Goal: Transaction & Acquisition: Book appointment/travel/reservation

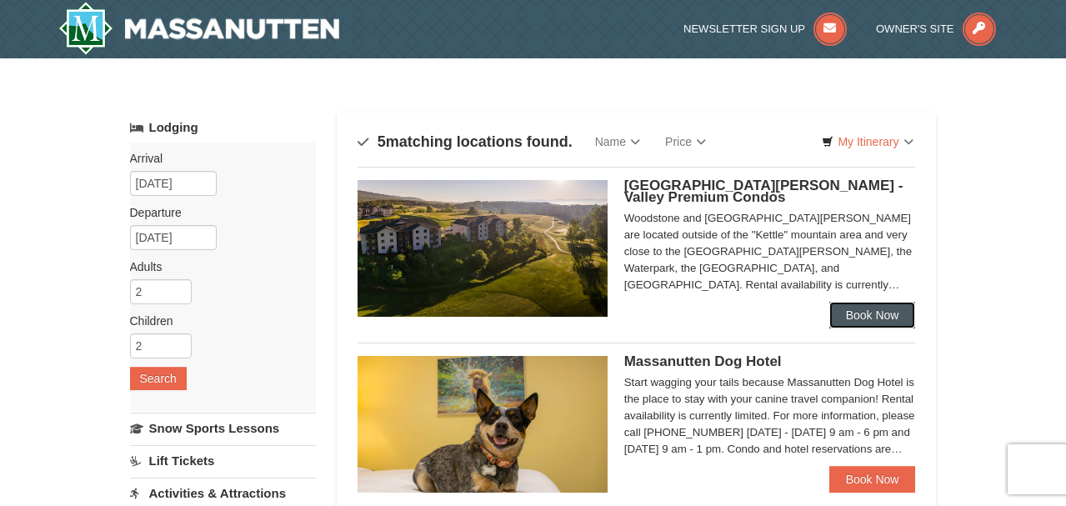
click at [850, 313] on link "Book Now" at bounding box center [872, 315] width 87 height 27
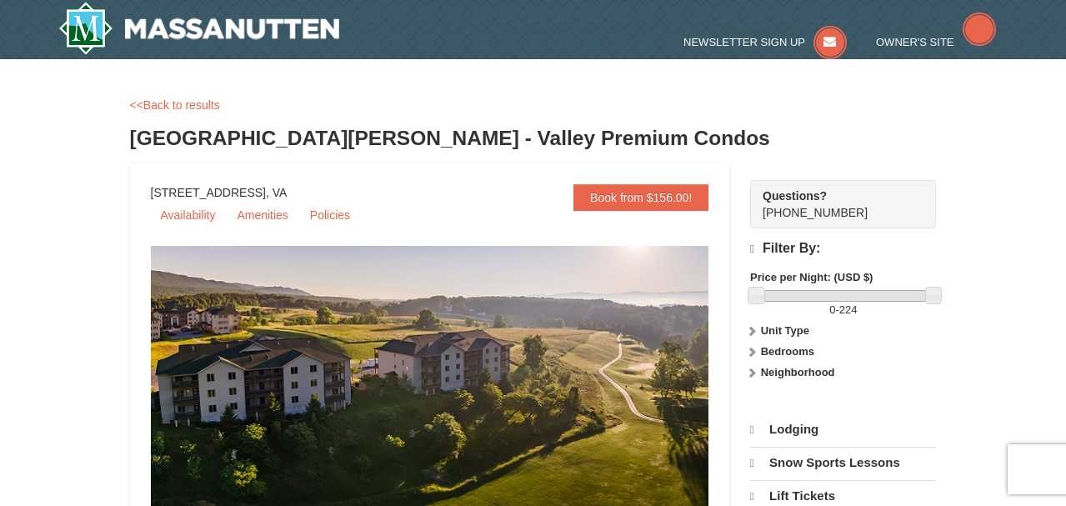
select select "10"
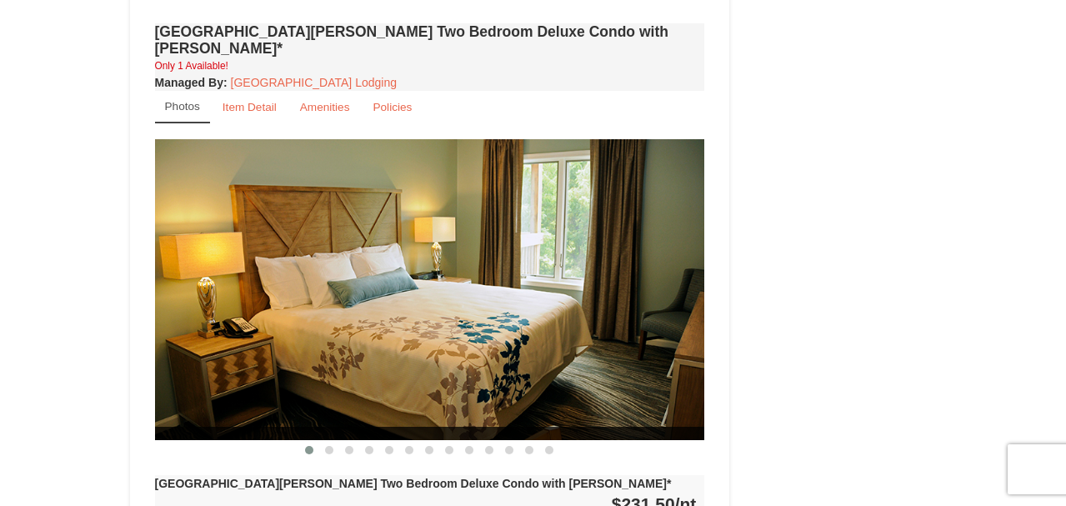
scroll to position [1974, 0]
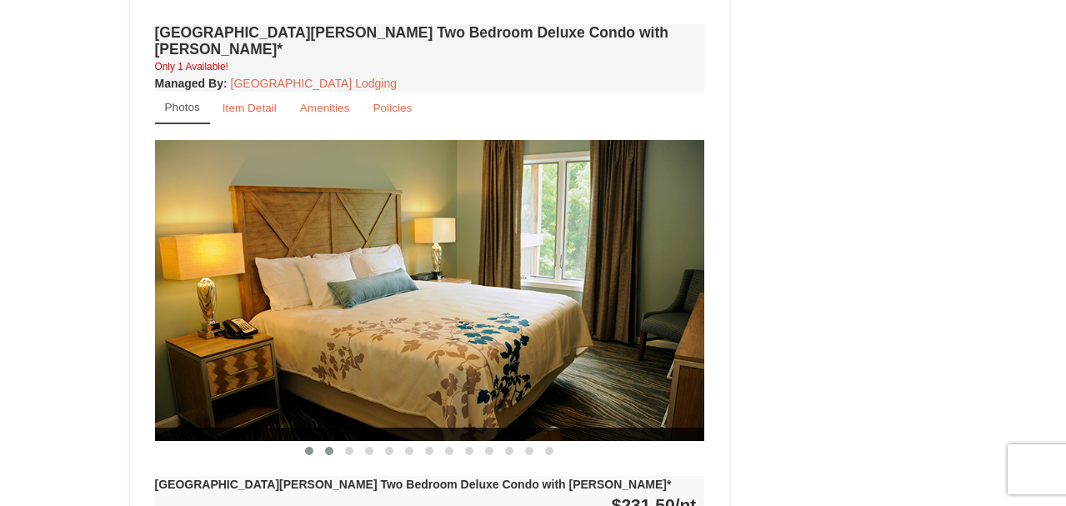
click at [330, 447] on span at bounding box center [329, 451] width 8 height 8
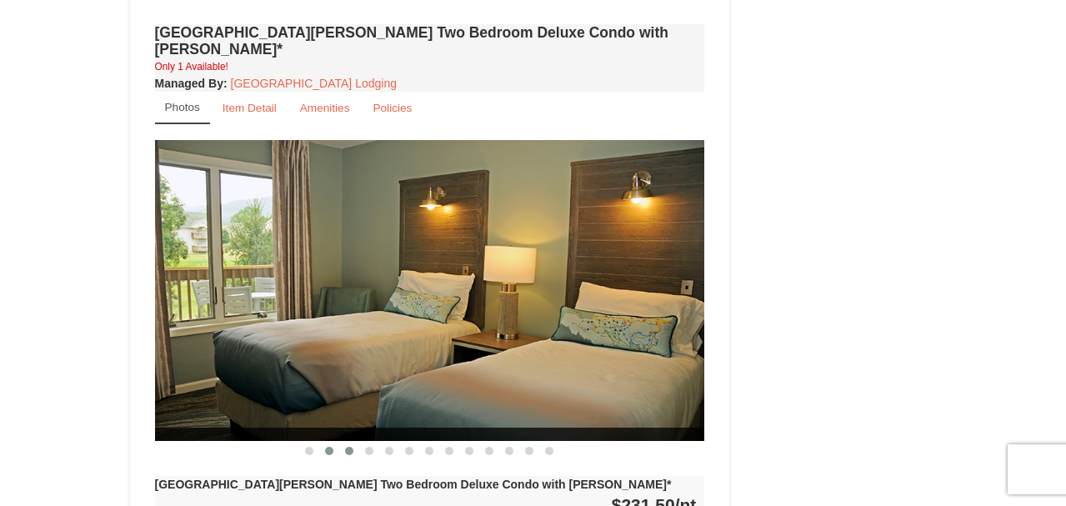
click at [350, 447] on span at bounding box center [349, 451] width 8 height 8
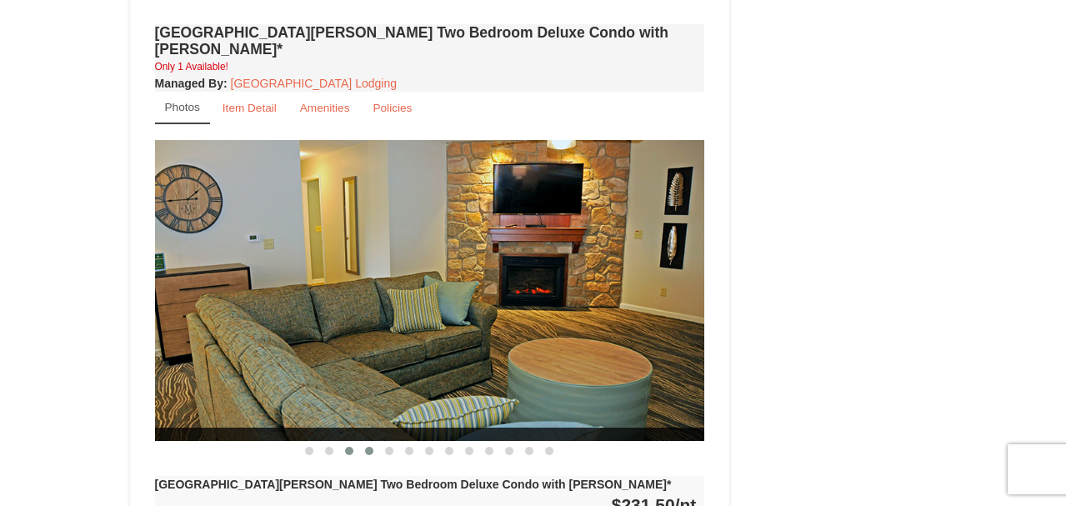
click at [369, 447] on span at bounding box center [369, 451] width 8 height 8
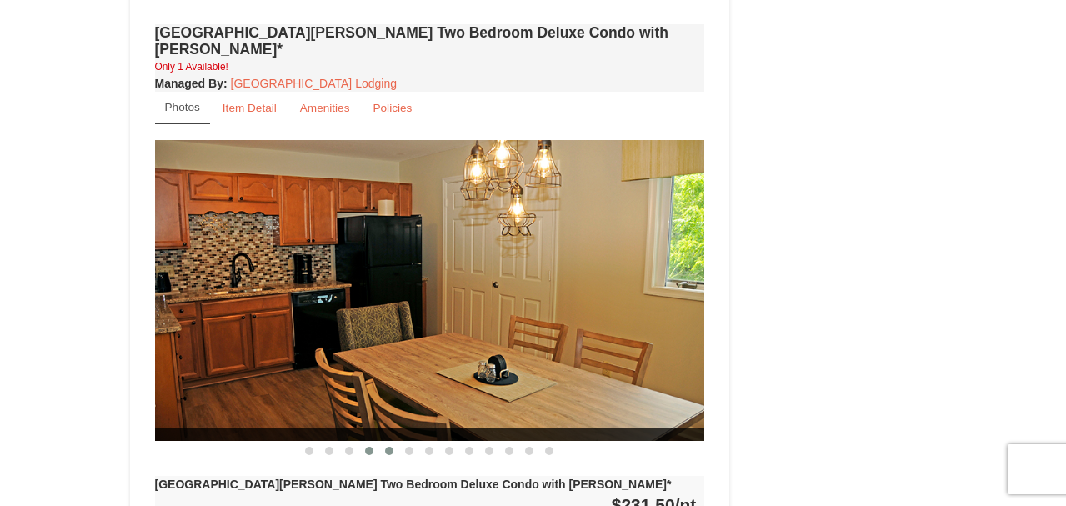
click at [388, 447] on span at bounding box center [389, 451] width 8 height 8
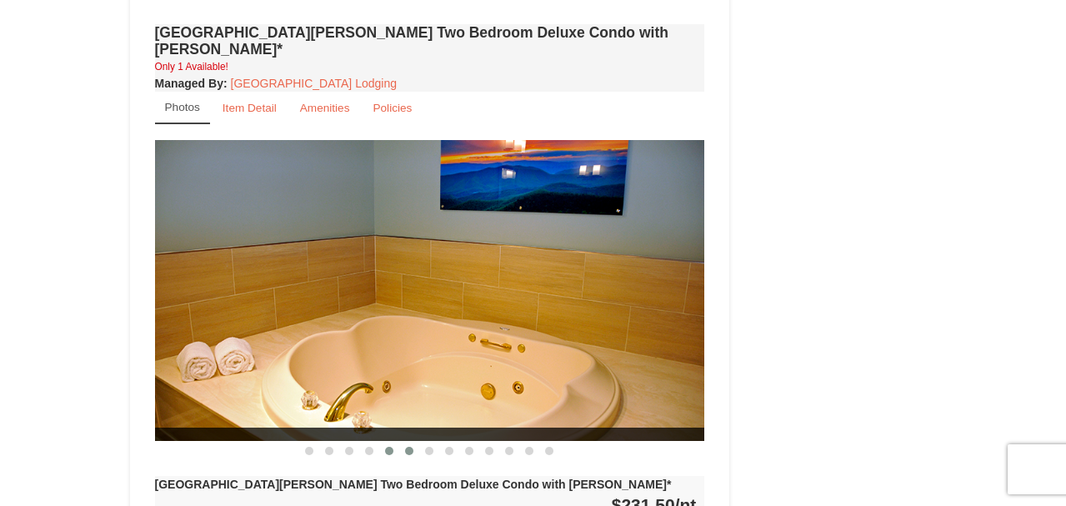
click at [409, 447] on span at bounding box center [409, 451] width 8 height 8
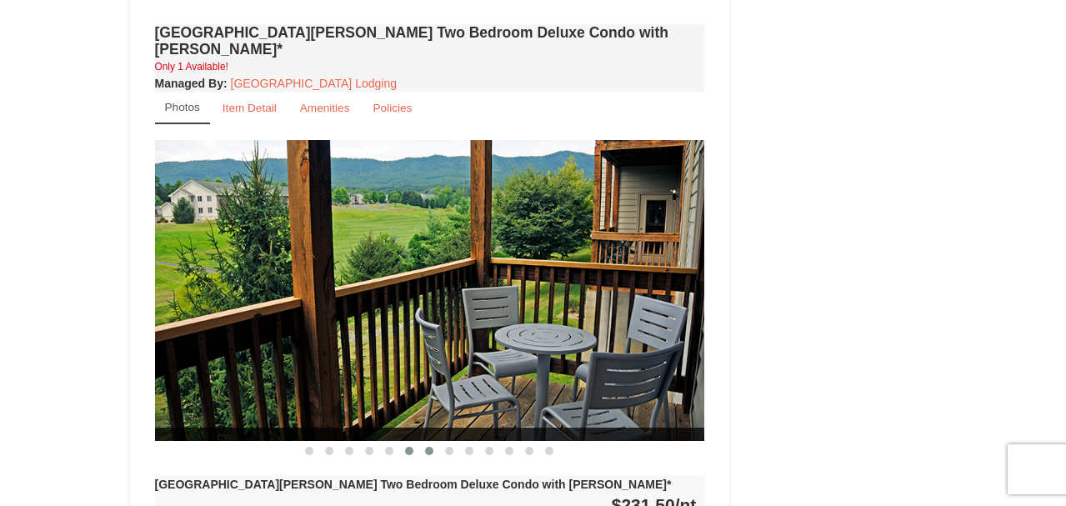
click at [427, 447] on span at bounding box center [429, 451] width 8 height 8
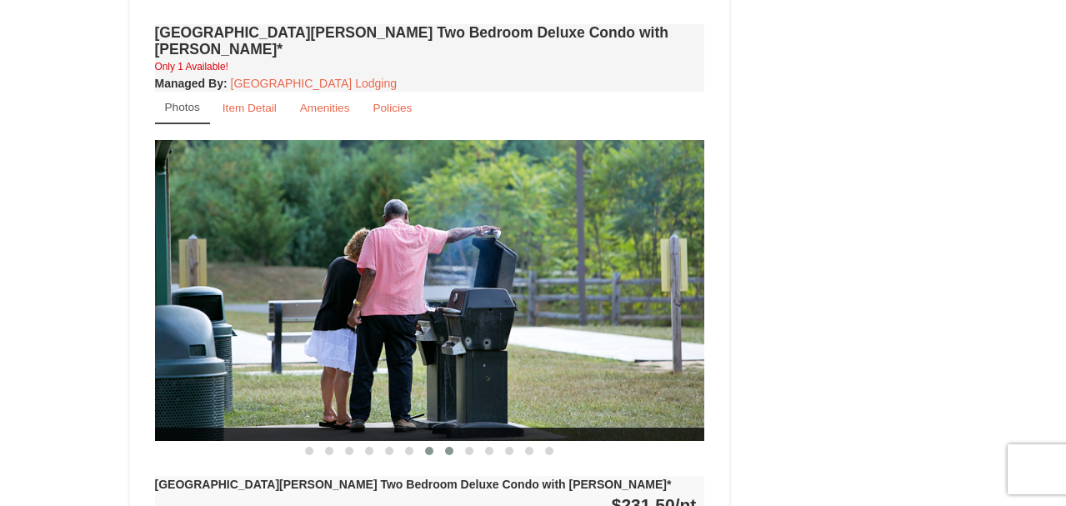
click at [447, 447] on span at bounding box center [449, 451] width 8 height 8
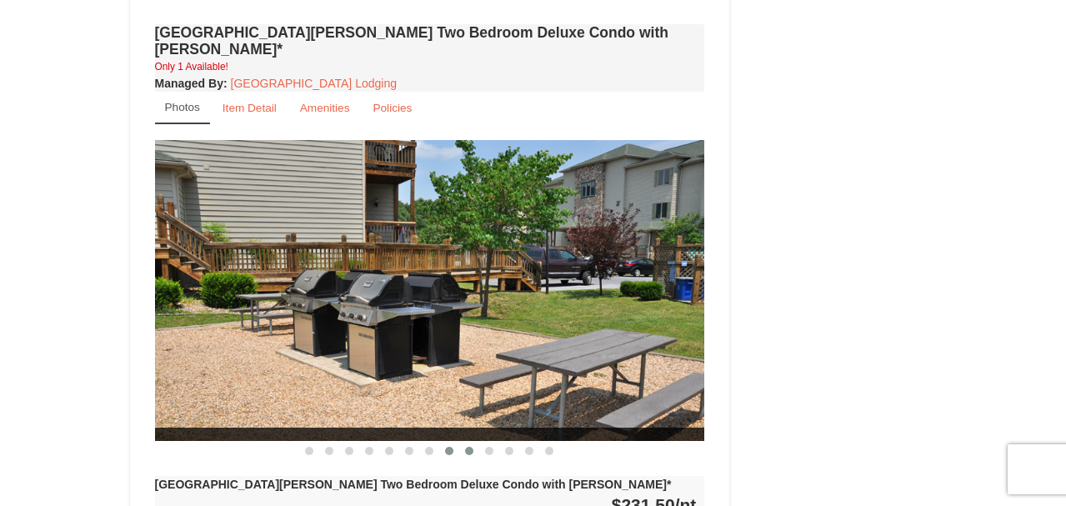
click at [468, 447] on span at bounding box center [469, 451] width 8 height 8
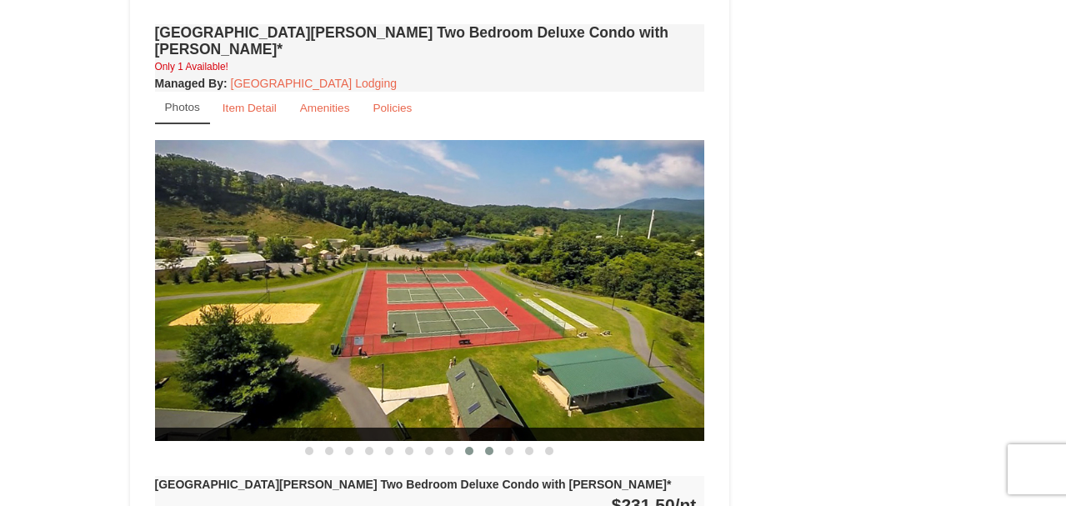
click at [492, 447] on span at bounding box center [489, 451] width 8 height 8
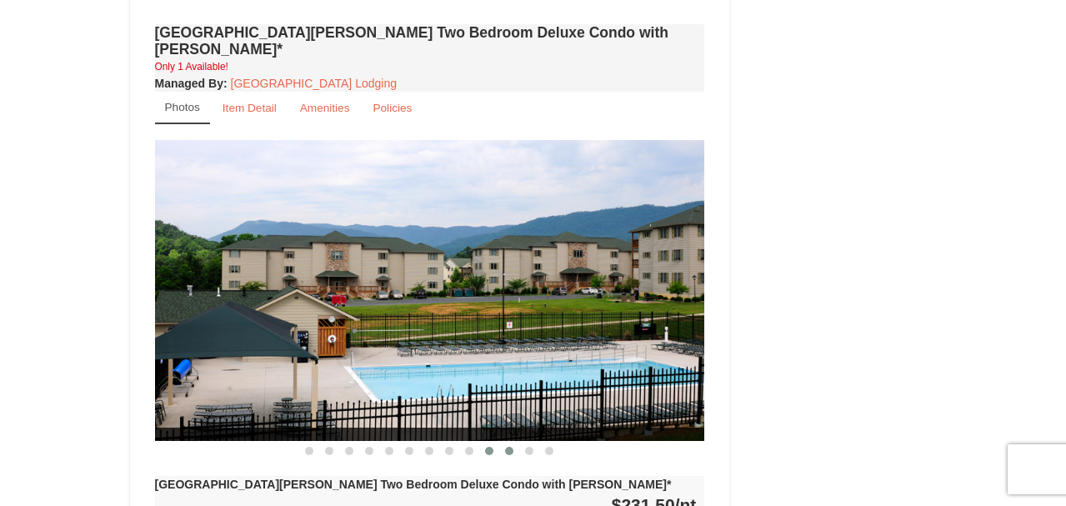
click at [508, 447] on span at bounding box center [509, 451] width 8 height 8
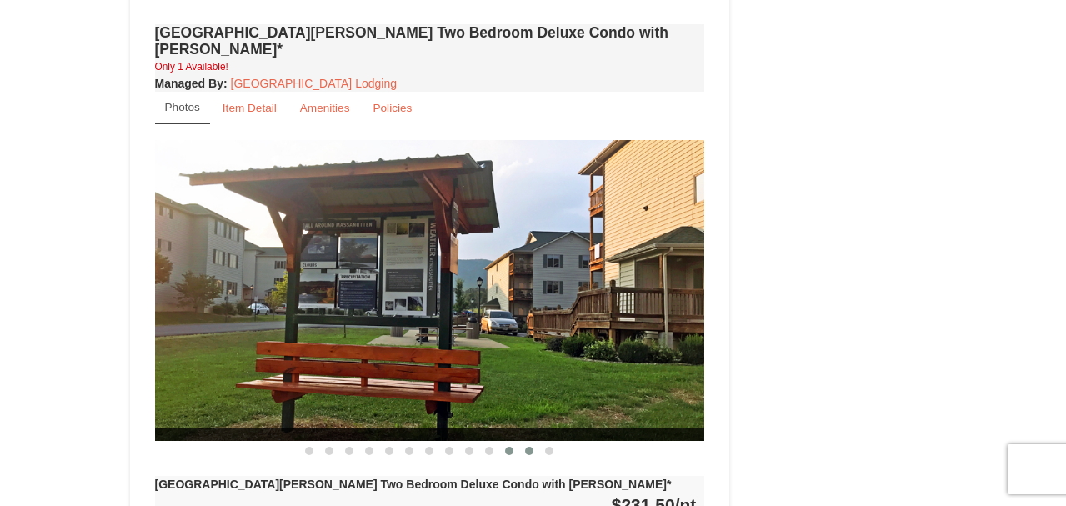
click at [528, 447] on span at bounding box center [529, 451] width 8 height 8
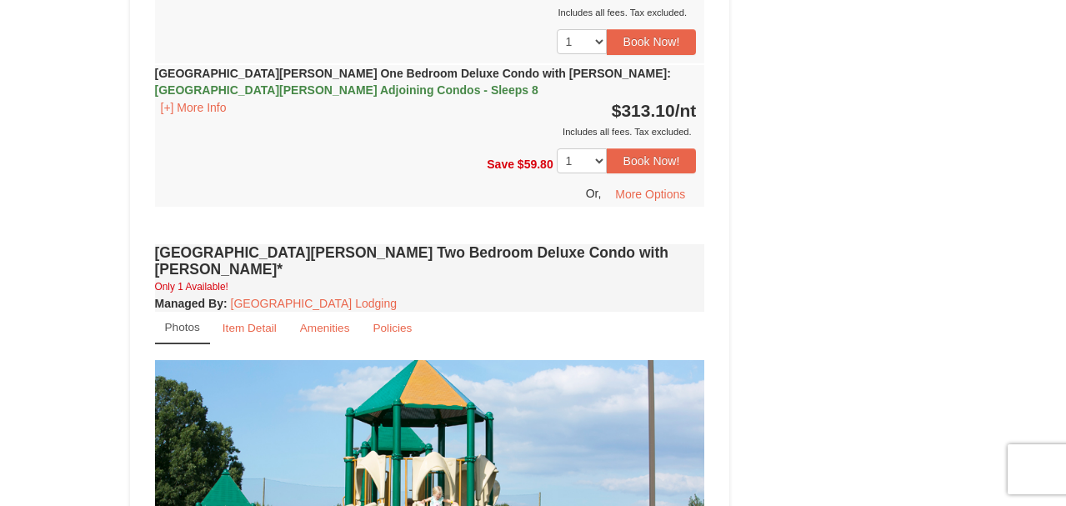
scroll to position [1755, 0]
